Goal: Task Accomplishment & Management: Use online tool/utility

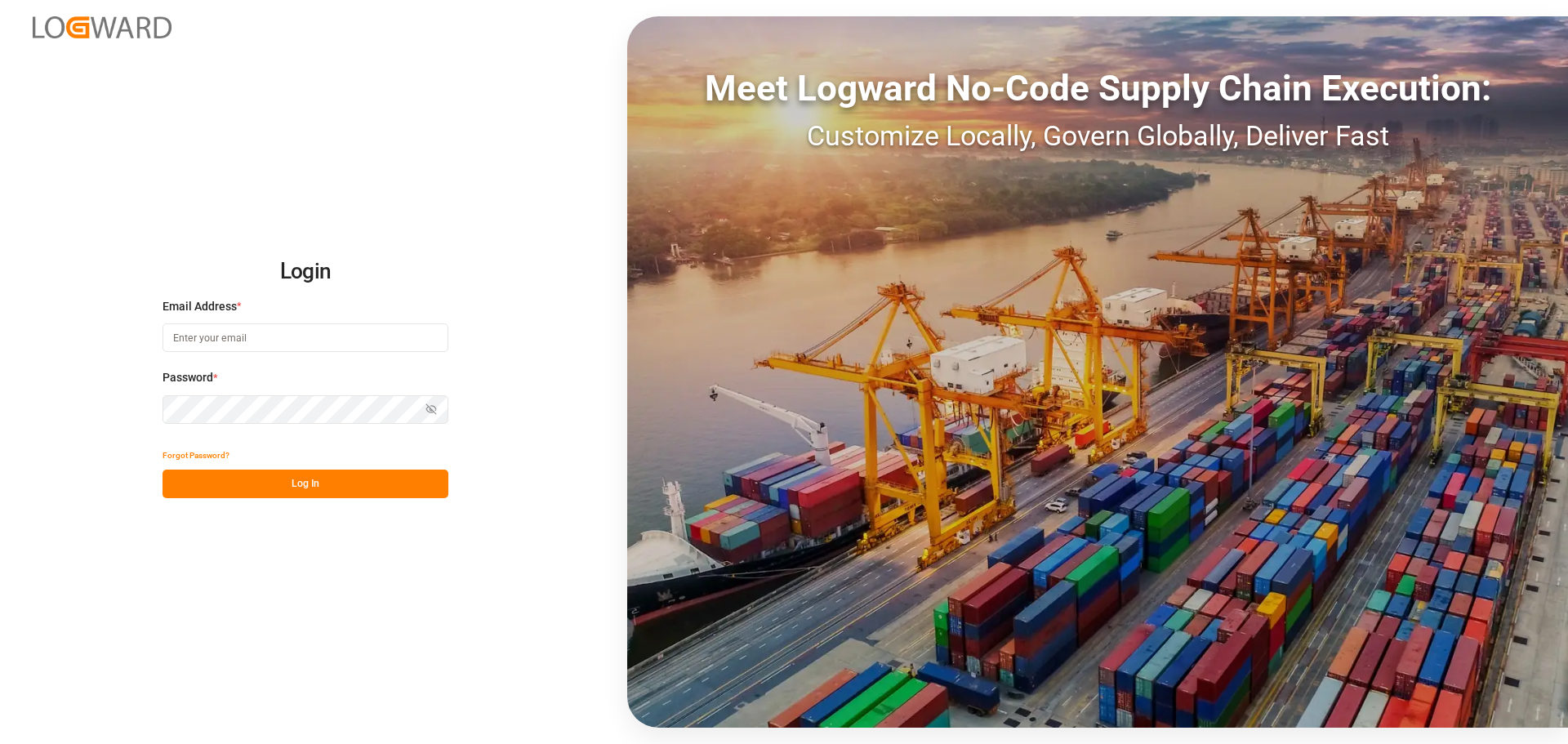
type input "[EMAIL_ADDRESS][PERSON_NAME][DOMAIN_NAME]"
click at [285, 483] on button "Log In" at bounding box center [306, 483] width 286 height 29
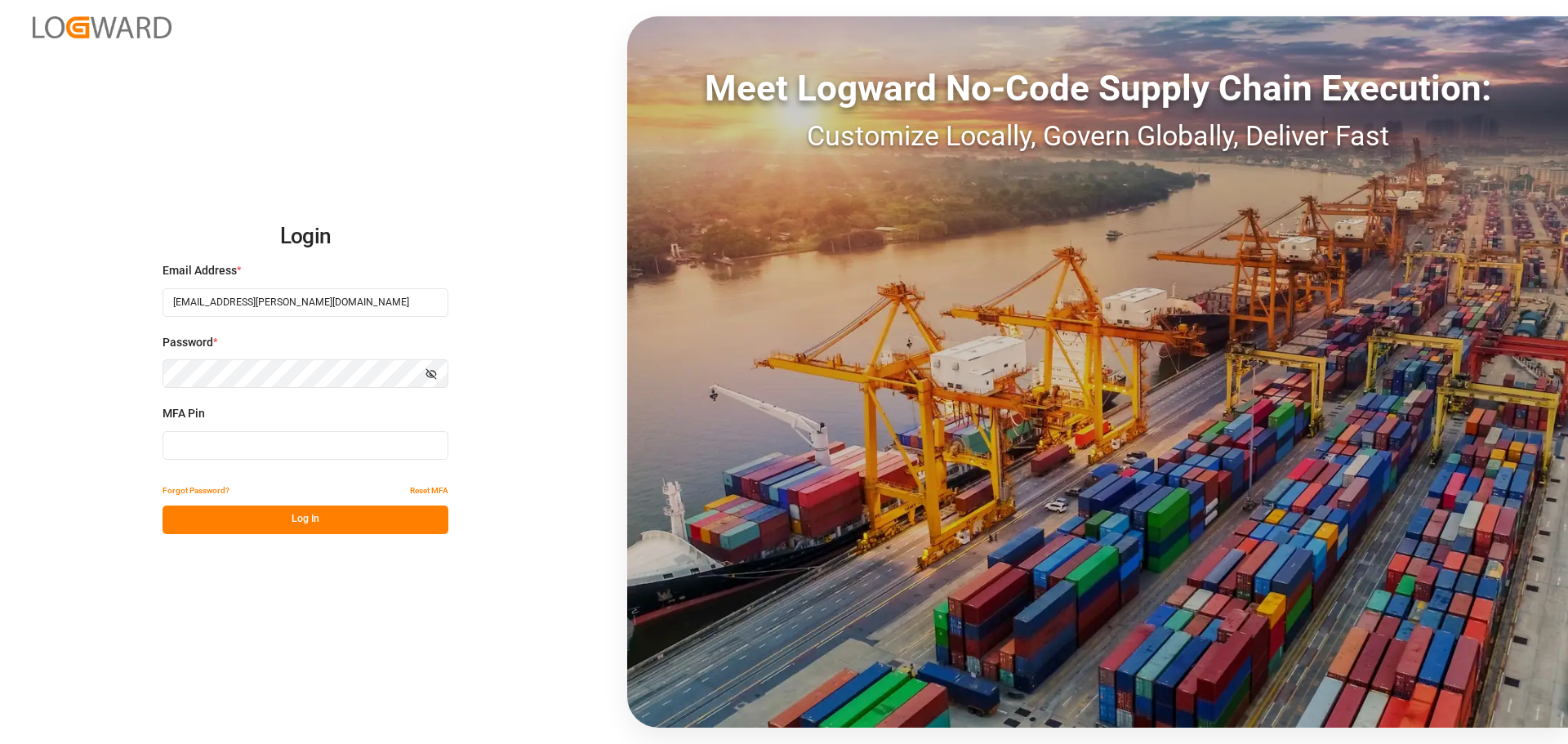
click at [284, 453] on input at bounding box center [306, 445] width 286 height 29
type input "530189"
click at [291, 517] on button "Log In" at bounding box center [306, 519] width 286 height 29
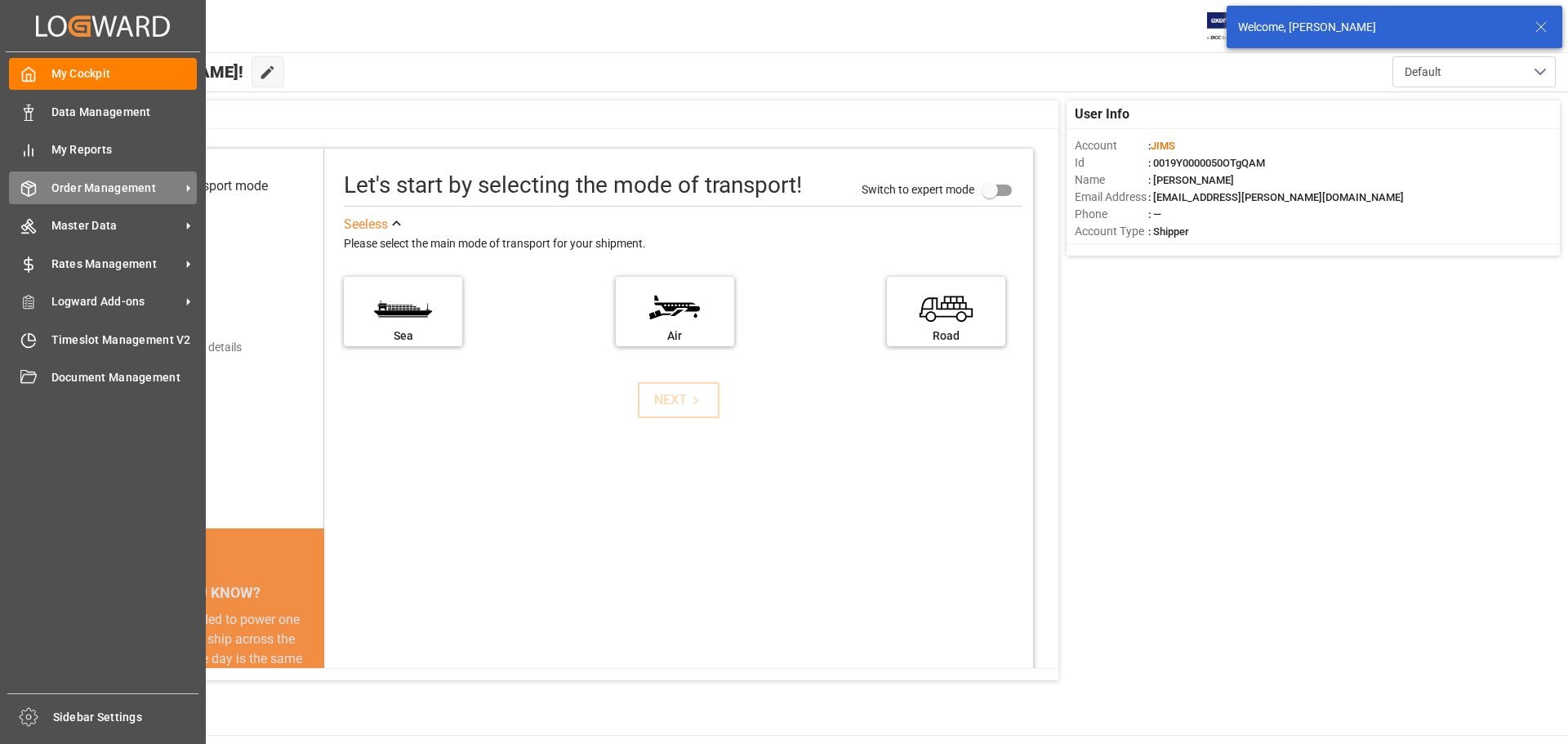
click at [78, 181] on span "Order Management" at bounding box center [115, 188] width 129 height 17
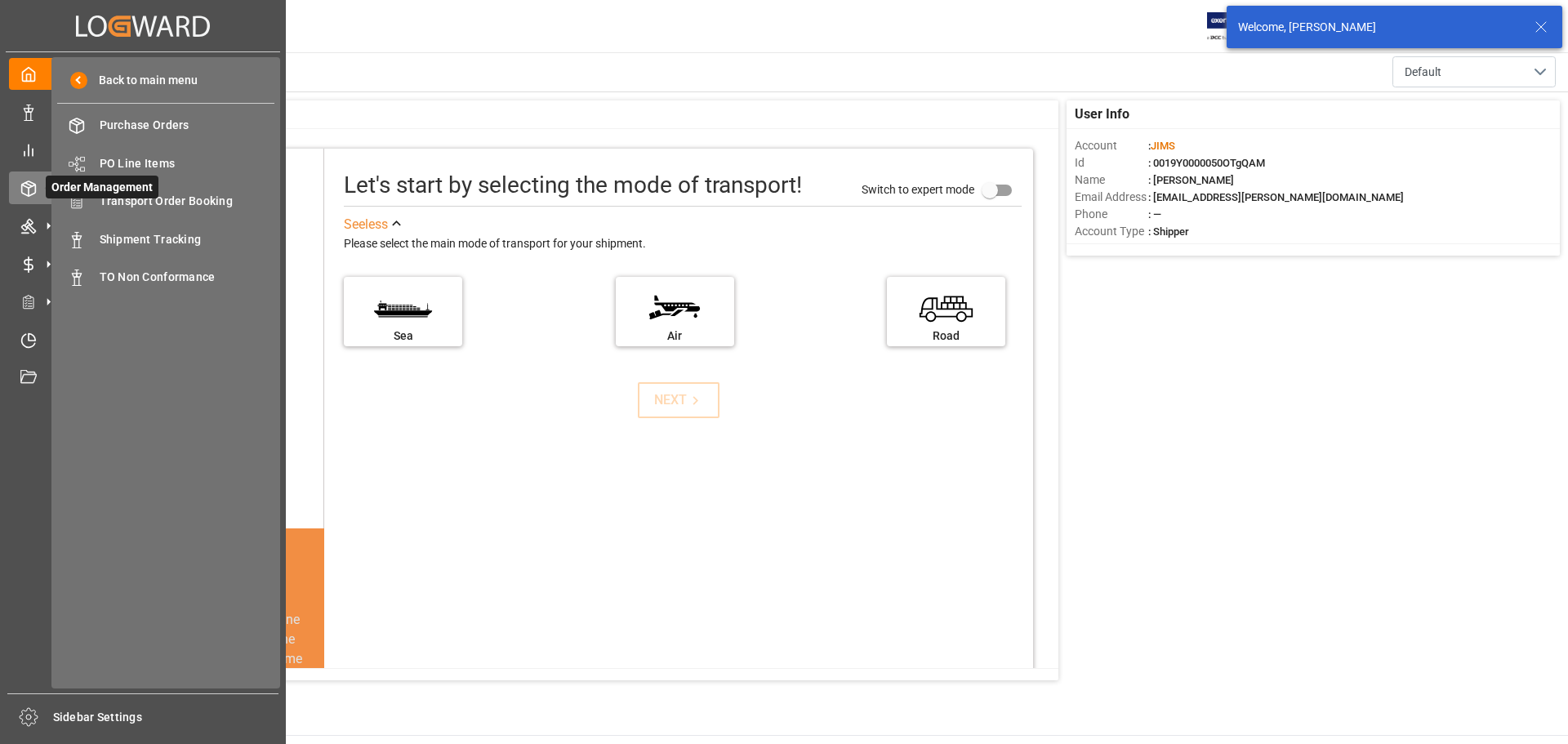
click at [149, 198] on span "Order Management" at bounding box center [101, 187] width 112 height 23
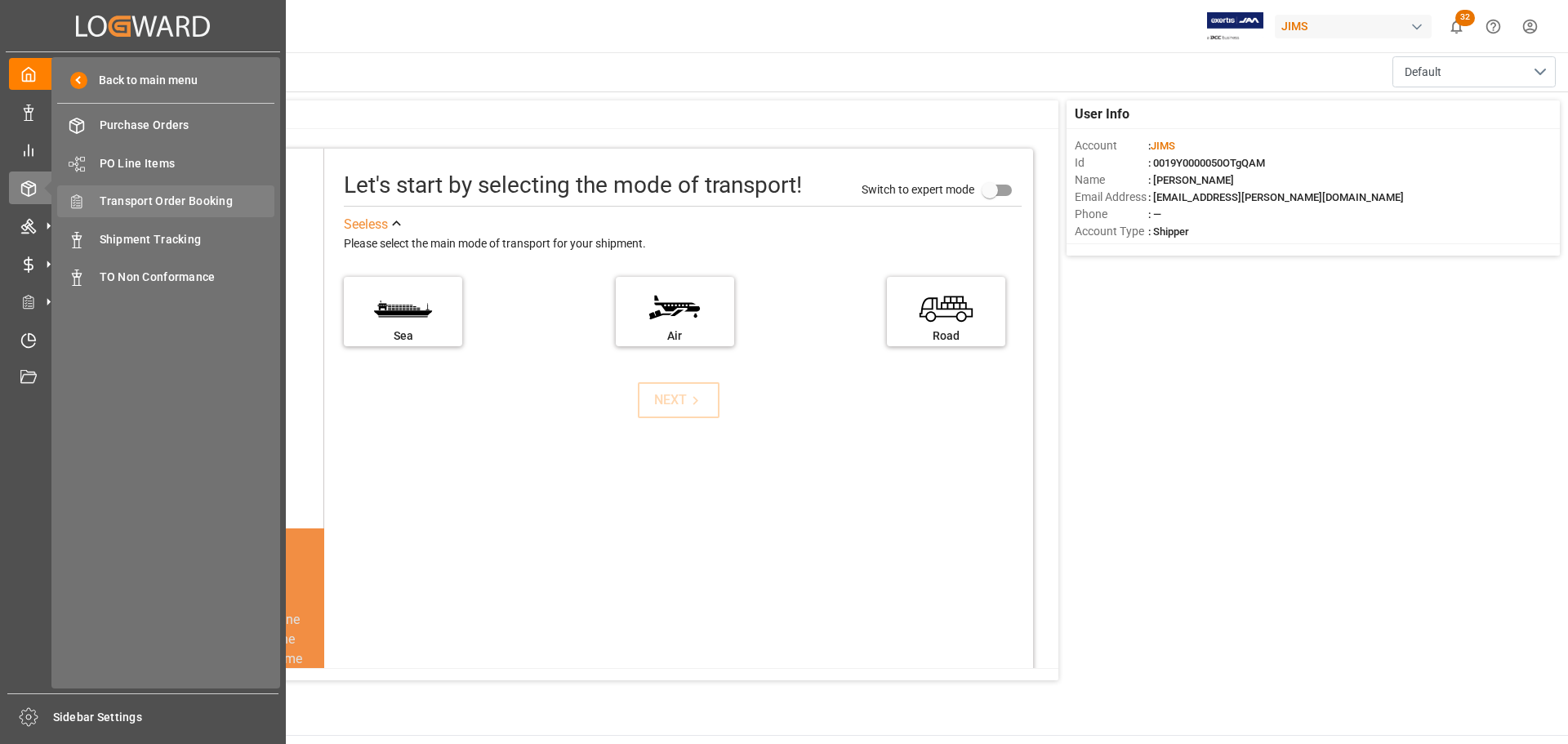
click at [203, 207] on span "Transport Order Booking" at bounding box center [187, 201] width 176 height 17
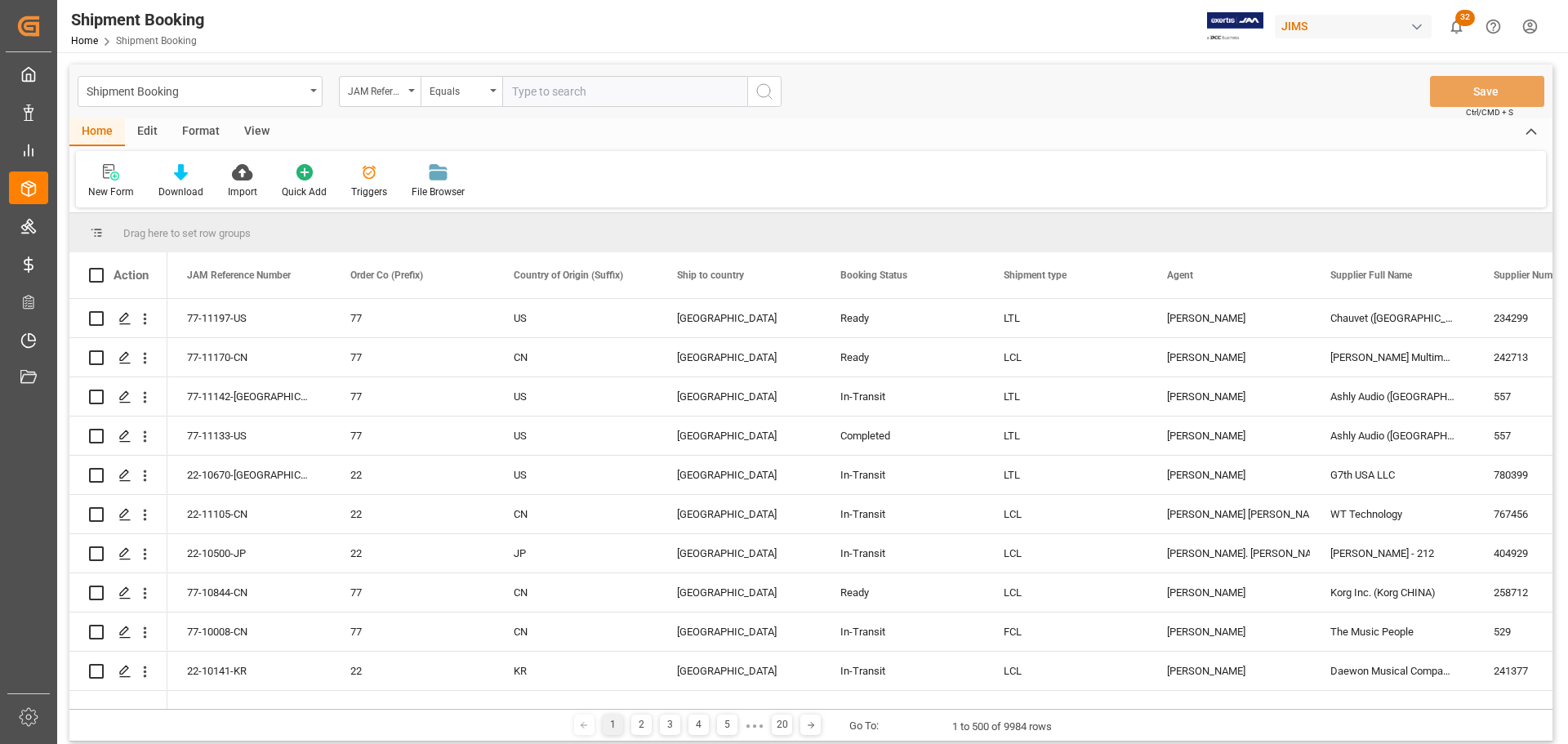
click at [602, 90] on input "text" at bounding box center [625, 91] width 245 height 31
click at [600, 136] on div "Home Edit Format View" at bounding box center [811, 132] width 1483 height 28
click at [114, 179] on icon at bounding box center [111, 173] width 17 height 17
